Goal: Transaction & Acquisition: Download file/media

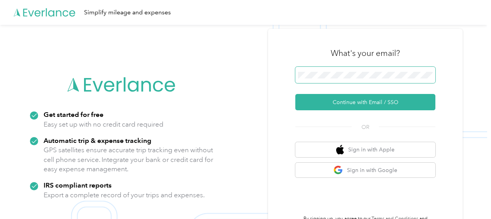
click at [336, 68] on span at bounding box center [365, 75] width 140 height 16
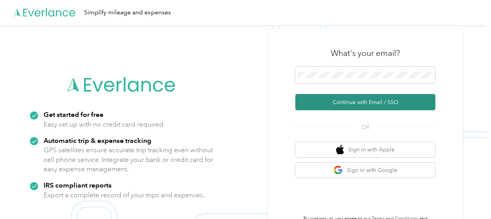
click at [331, 102] on button "Continue with Email / SSO" at bounding box center [365, 102] width 140 height 16
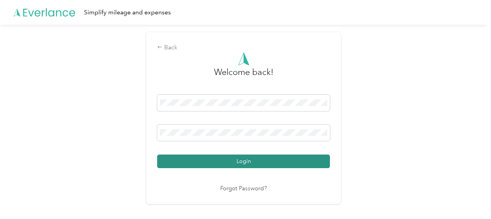
click at [208, 158] on button "Login" at bounding box center [243, 162] width 173 height 14
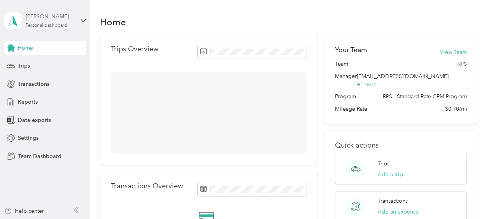
click at [52, 21] on div "[PERSON_NAME] Personal dashboard" at bounding box center [50, 20] width 49 height 16
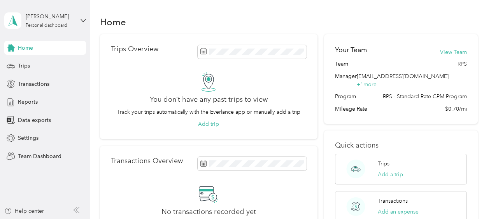
click at [38, 65] on div "Team dashboard" at bounding box center [32, 64] width 42 height 8
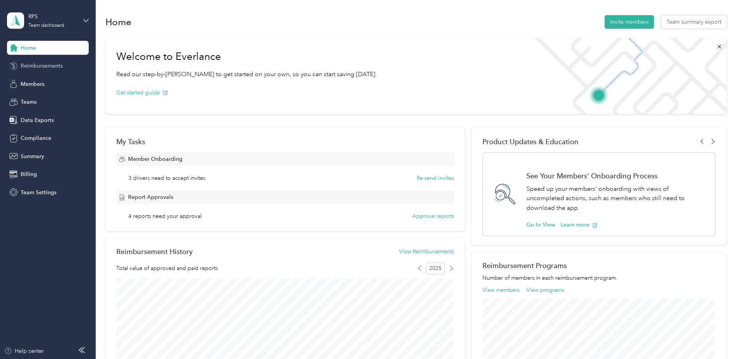
click at [38, 66] on span "Reimbursements" at bounding box center [42, 66] width 42 height 8
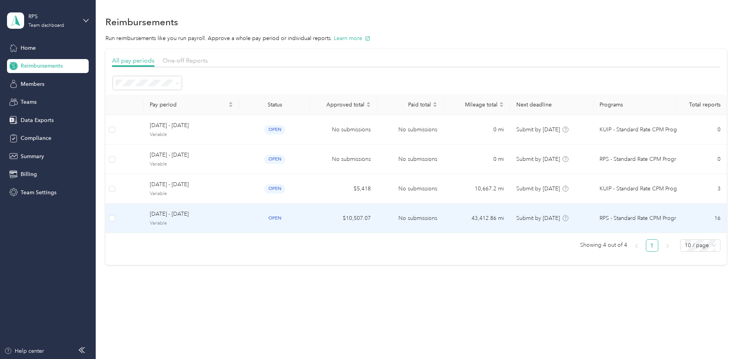
click at [259, 215] on div "open" at bounding box center [274, 218] width 58 height 9
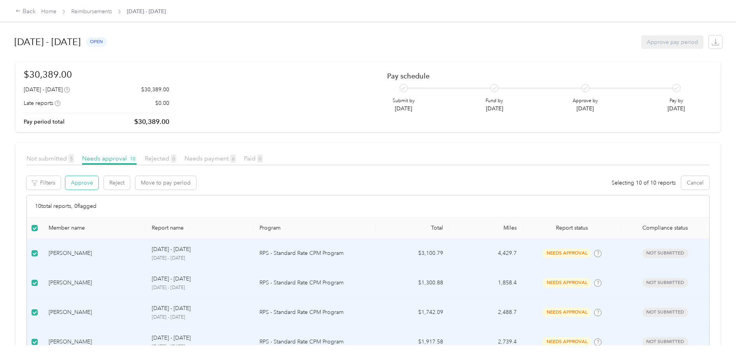
click at [89, 184] on button "Approve" at bounding box center [81, 183] width 33 height 14
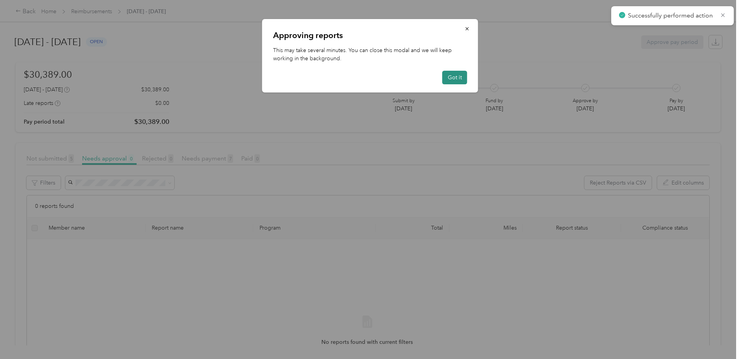
click at [452, 79] on button "Got it" at bounding box center [454, 78] width 25 height 14
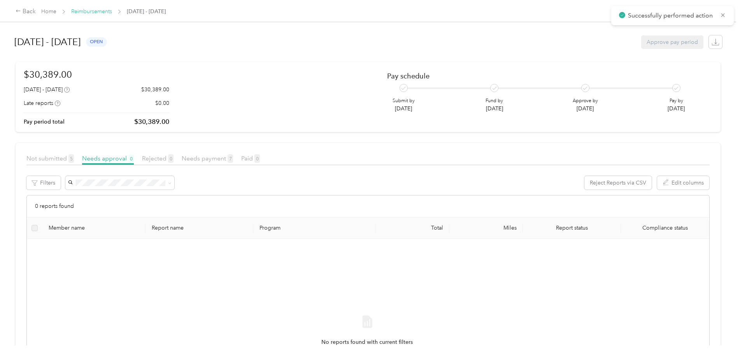
click at [84, 11] on link "Reimbursements" at bounding box center [91, 11] width 41 height 7
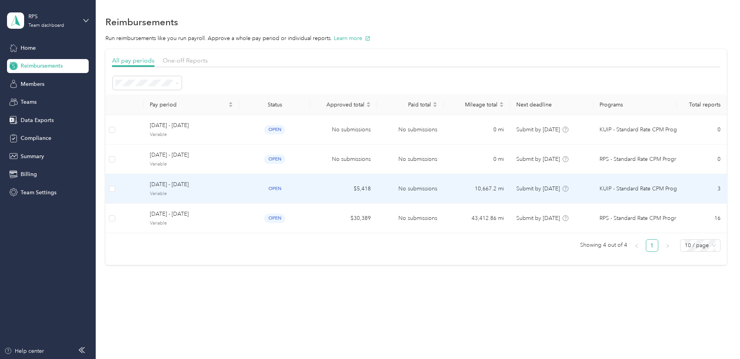
click at [210, 184] on span "[DATE] - [DATE]" at bounding box center [191, 184] width 83 height 9
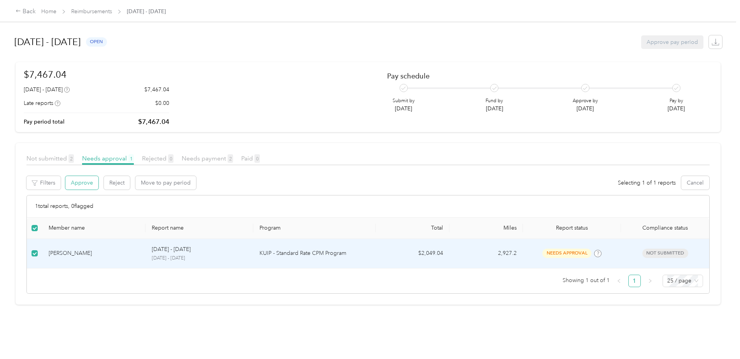
click at [78, 180] on button "Approve" at bounding box center [81, 183] width 33 height 14
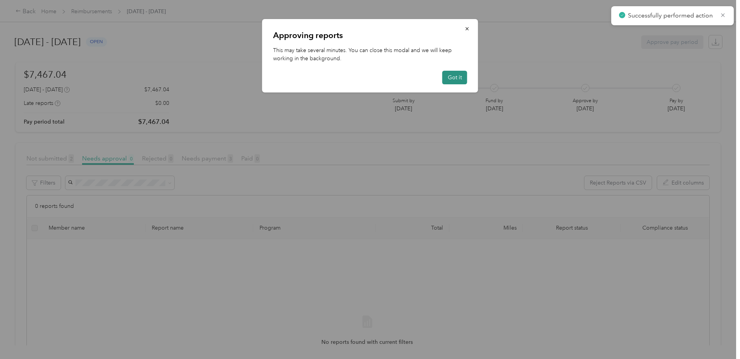
click at [461, 77] on button "Got it" at bounding box center [454, 78] width 25 height 14
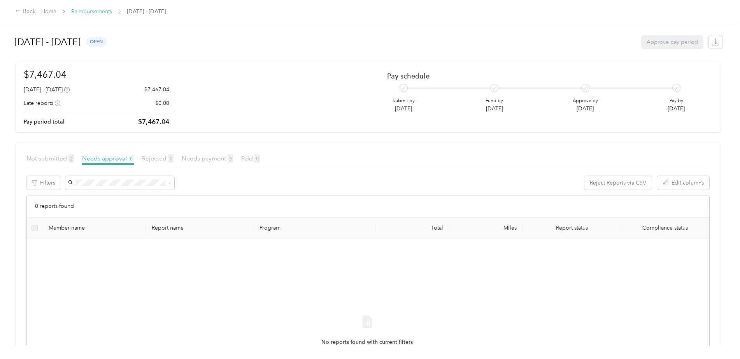
click at [86, 10] on link "Reimbursements" at bounding box center [91, 11] width 41 height 7
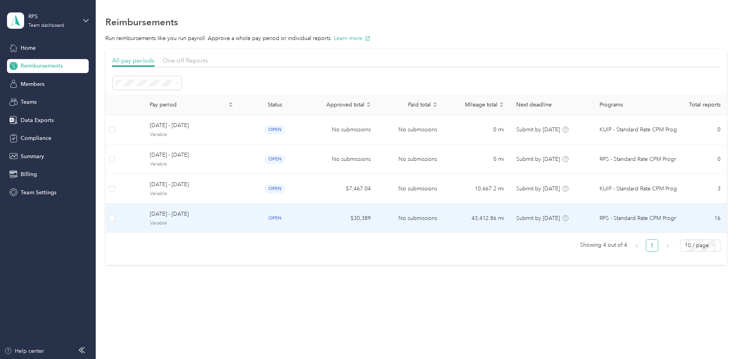
click at [173, 216] on span "[DATE] - [DATE]" at bounding box center [191, 214] width 83 height 9
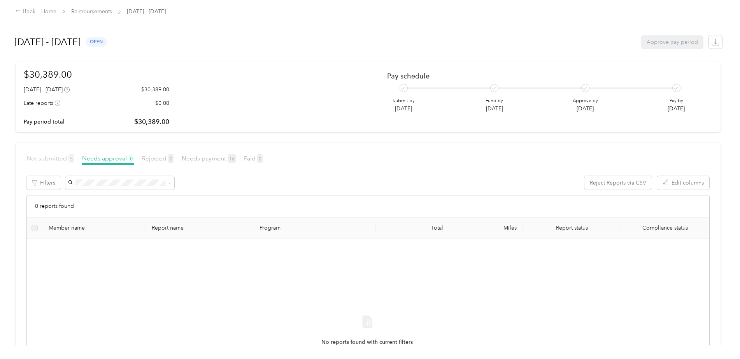
click at [48, 156] on span "Not submitted 5" at bounding box center [49, 158] width 47 height 7
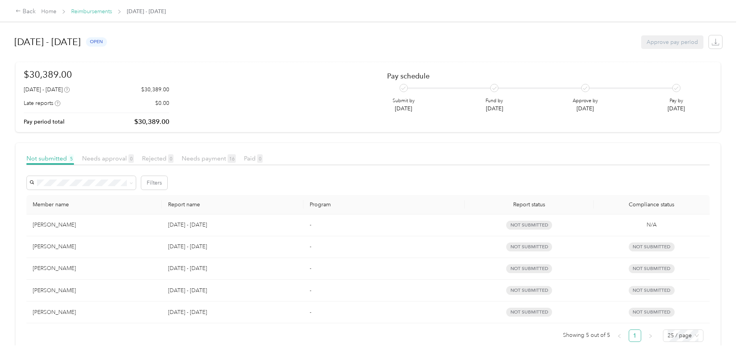
click at [96, 11] on link "Reimbursements" at bounding box center [91, 11] width 41 height 7
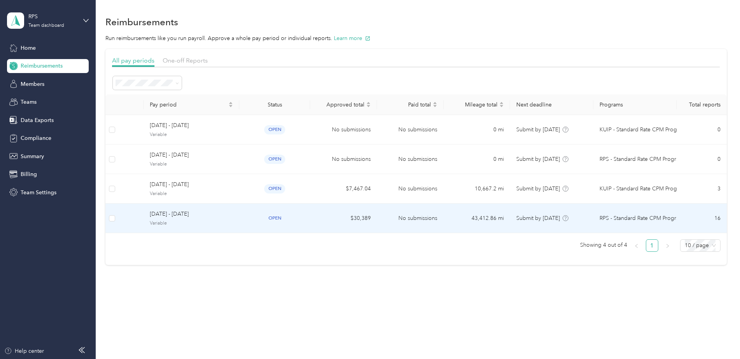
click at [199, 210] on span "[DATE] - [DATE]" at bounding box center [191, 214] width 83 height 9
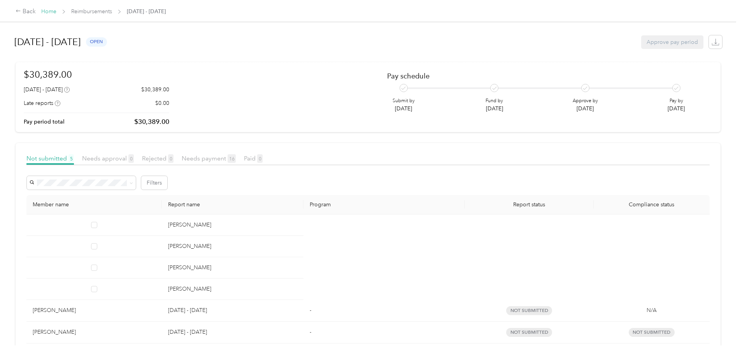
click at [43, 11] on link "Home" at bounding box center [48, 11] width 15 height 7
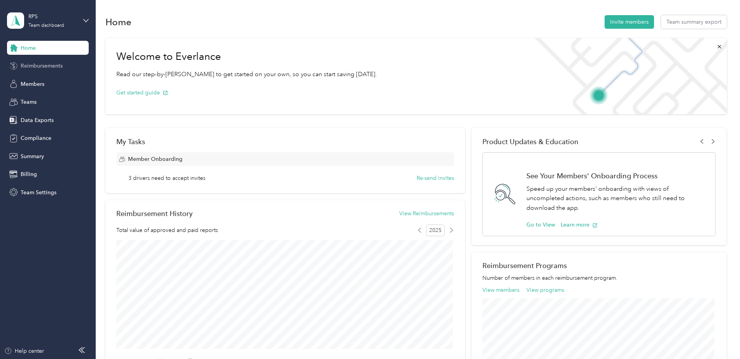
click at [40, 65] on span "Reimbursements" at bounding box center [42, 66] width 42 height 8
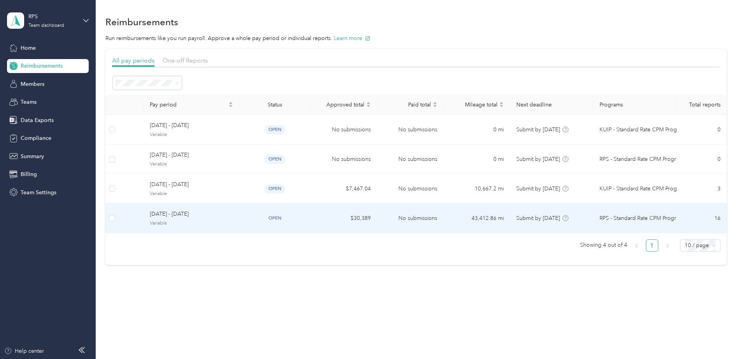
click at [351, 215] on td "$30,389" at bounding box center [343, 219] width 67 height 30
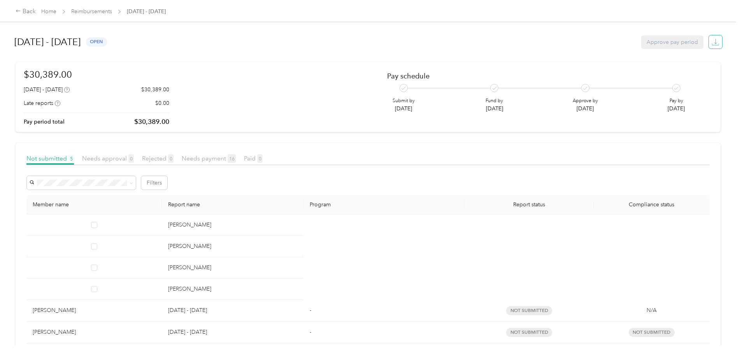
click at [490, 42] on span "button" at bounding box center [715, 42] width 11 height 11
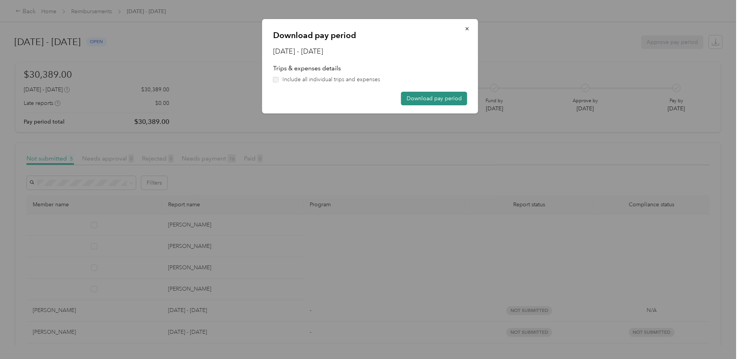
click at [450, 98] on button "Download pay period" at bounding box center [434, 99] width 66 height 14
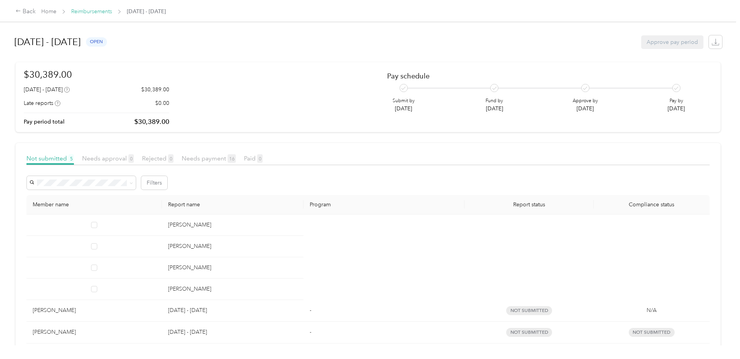
click at [85, 12] on link "Reimbursements" at bounding box center [91, 11] width 41 height 7
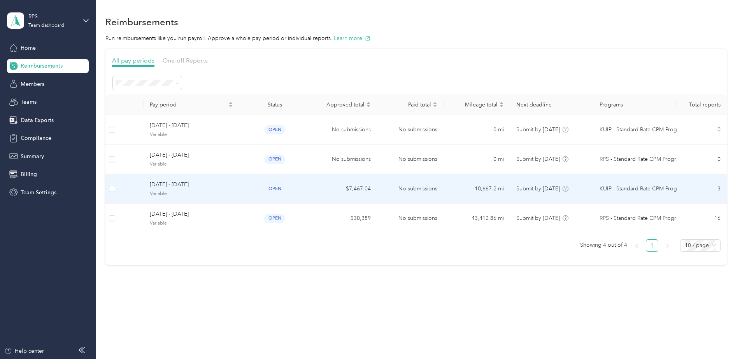
click at [321, 191] on td "$7,467.04" at bounding box center [343, 189] width 67 height 30
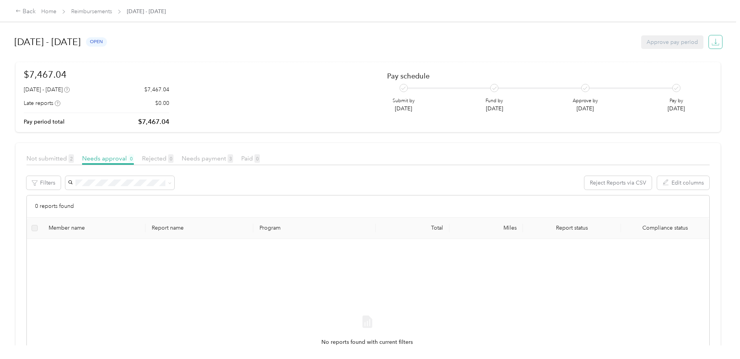
click at [490, 43] on span "button" at bounding box center [715, 42] width 11 height 11
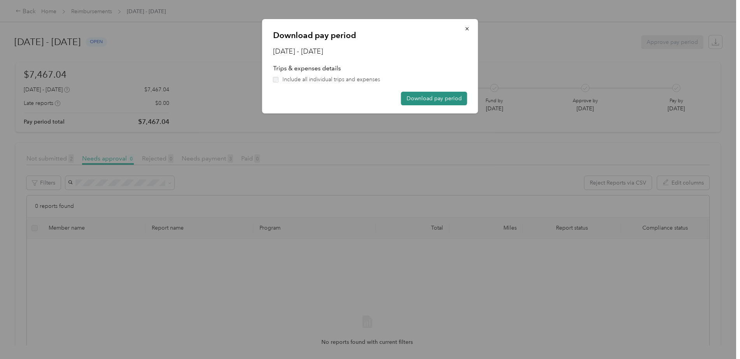
click at [429, 102] on button "Download pay period" at bounding box center [434, 99] width 66 height 14
